Goal: Transaction & Acquisition: Obtain resource

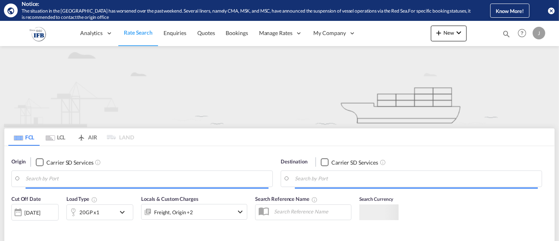
type input "Ningbo, CNNGB"
type input "Manzanillo, MXZLO"
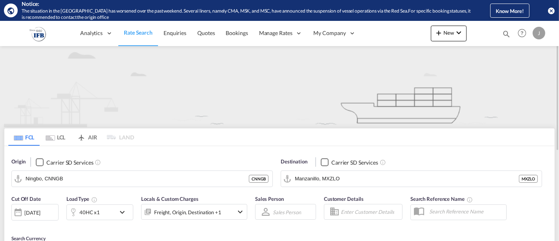
scroll to position [87, 0]
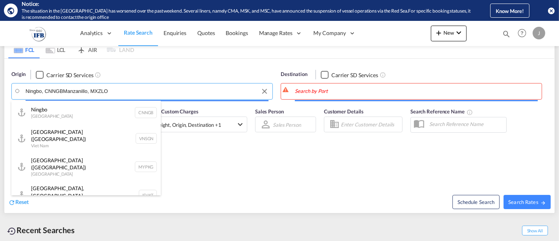
type input "Ningbo, CNNGBManzanillo, MXZLO"
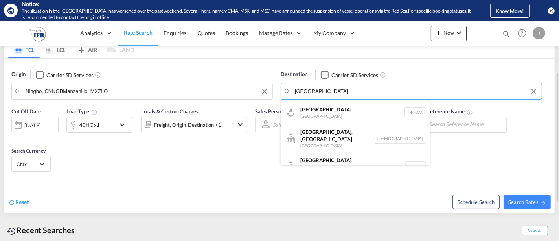
click at [332, 110] on div "Hamburg [GEOGRAPHIC_DATA] [GEOGRAPHIC_DATA]" at bounding box center [355, 113] width 149 height 24
type input "[GEOGRAPHIC_DATA], [GEOGRAPHIC_DATA]"
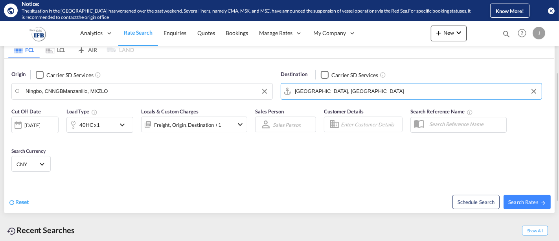
click at [125, 89] on input "Ningbo, CNNGBManzanillo, MXZLO" at bounding box center [147, 91] width 243 height 12
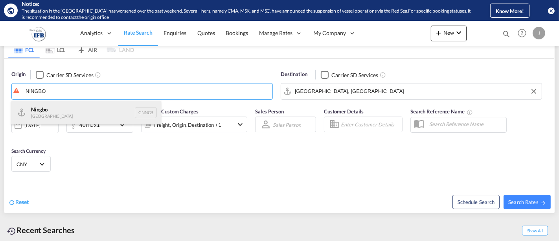
click at [81, 114] on div "Ningbo China CNNGB" at bounding box center [85, 113] width 149 height 24
type input "Ningbo, CNNGB"
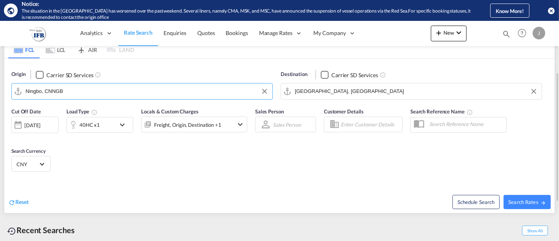
scroll to position [131, 0]
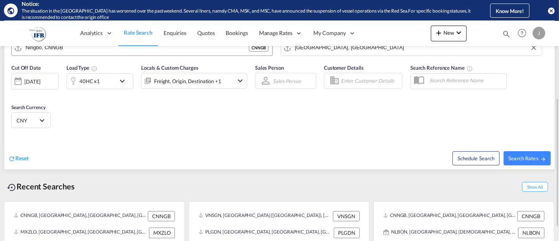
click at [120, 81] on md-icon "icon-chevron-down" at bounding box center [124, 80] width 13 height 9
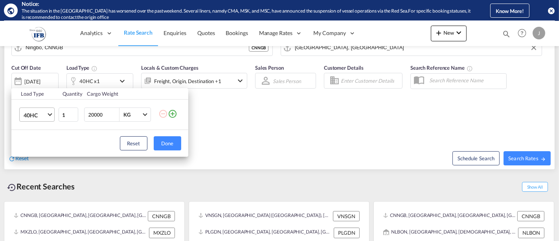
click at [48, 119] on md-select-value "40HC" at bounding box center [38, 114] width 31 height 13
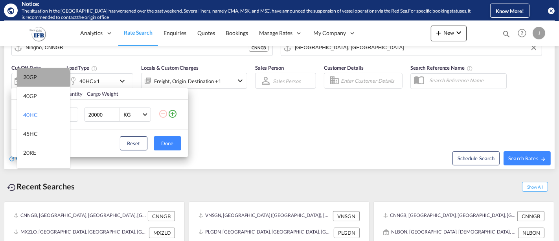
click at [42, 79] on md-option "20GP" at bounding box center [43, 77] width 53 height 19
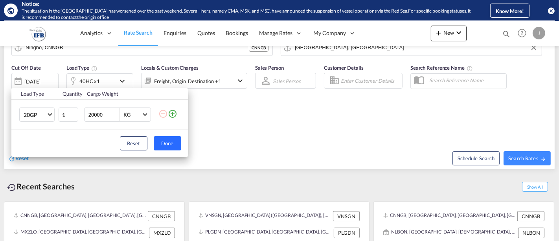
click at [171, 140] on button "Done" at bounding box center [168, 143] width 28 height 14
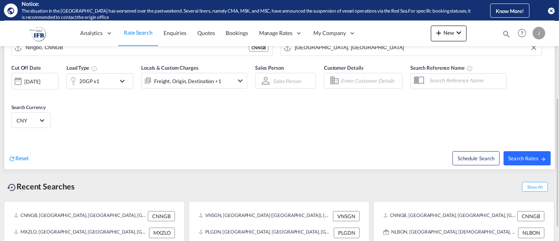
click at [533, 155] on span "Search Rates" at bounding box center [527, 158] width 38 height 6
type input "CNNGB to DEHAM / [DATE]"
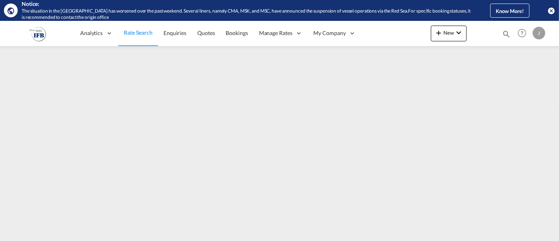
drag, startPoint x: 136, startPoint y: 33, endPoint x: 214, endPoint y: 6, distance: 82.8
click at [136, 33] on span "Rate Search" at bounding box center [138, 32] width 29 height 7
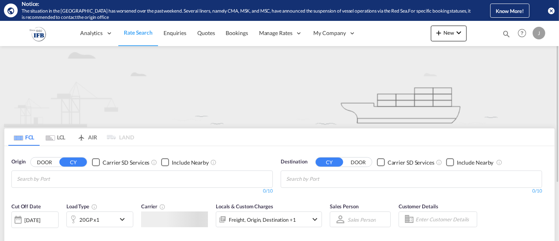
click at [104, 171] on md-chips at bounding box center [142, 179] width 261 height 17
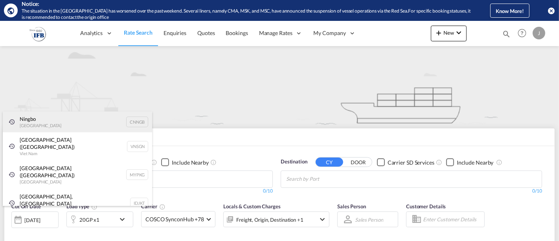
click at [35, 119] on div "Ningbo China CNNGB" at bounding box center [77, 121] width 149 height 21
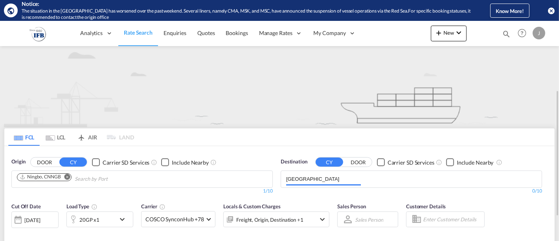
scroll to position [44, 0]
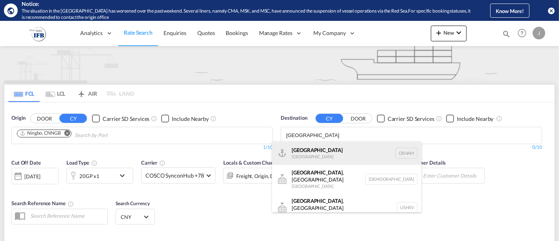
type input "[GEOGRAPHIC_DATA]"
click at [318, 146] on div "Hamburg [GEOGRAPHIC_DATA] [GEOGRAPHIC_DATA]" at bounding box center [346, 153] width 149 height 24
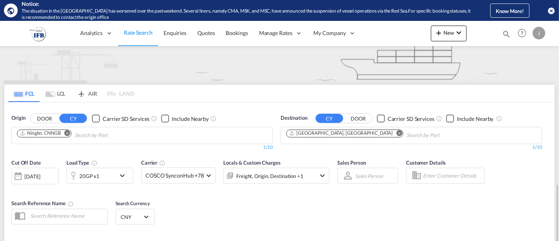
scroll to position [131, 0]
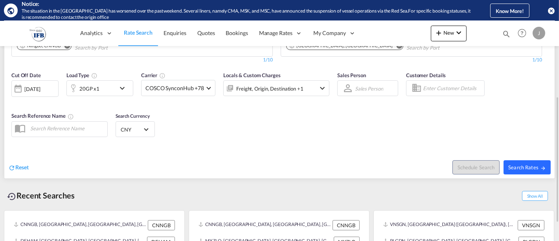
click at [528, 165] on span "Search Rates" at bounding box center [527, 167] width 38 height 6
type input "CNNGB to DEHAM / [DATE]"
